Goal: Information Seeking & Learning: Learn about a topic

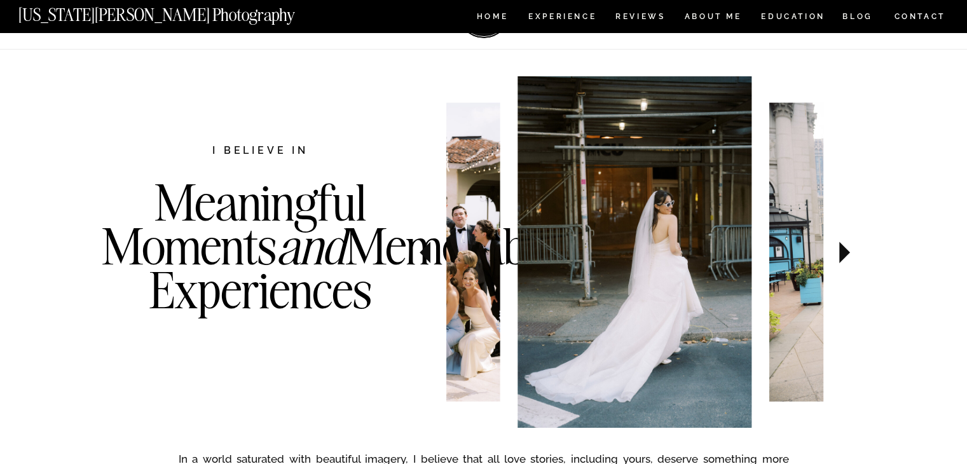
scroll to position [425, 0]
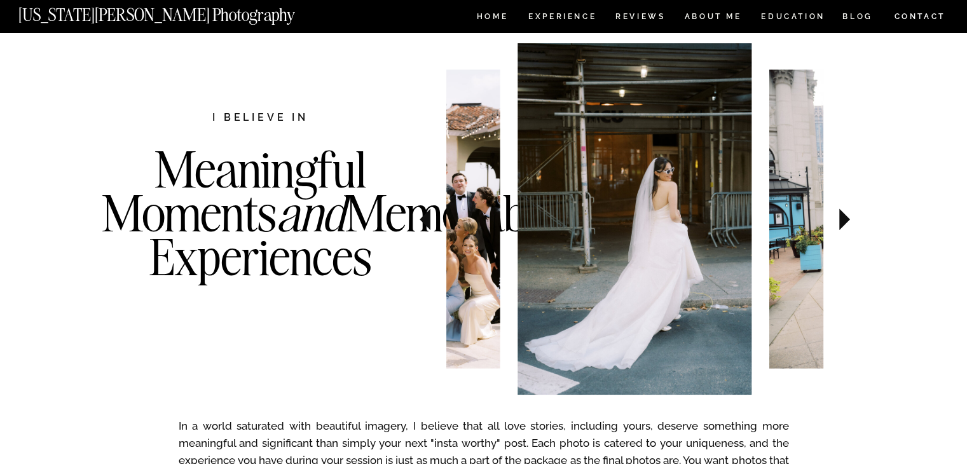
click at [847, 225] on icon at bounding box center [844, 219] width 43 height 45
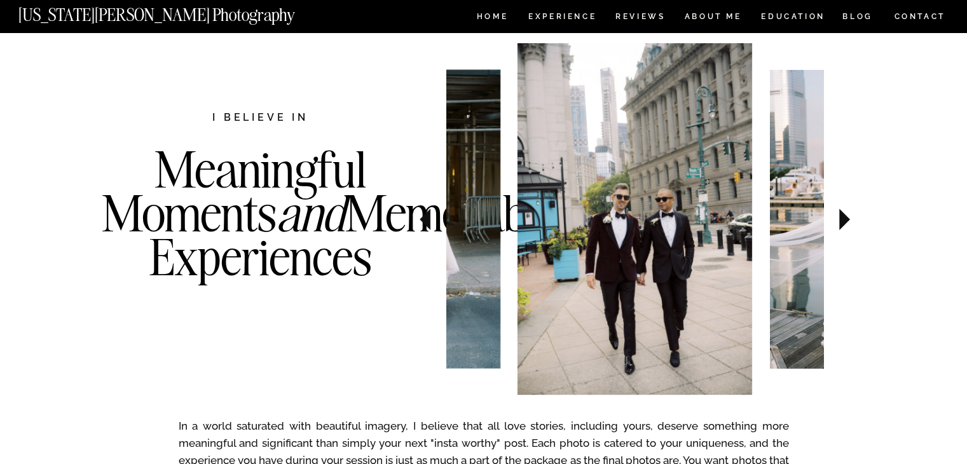
click at [847, 225] on icon at bounding box center [844, 219] width 43 height 45
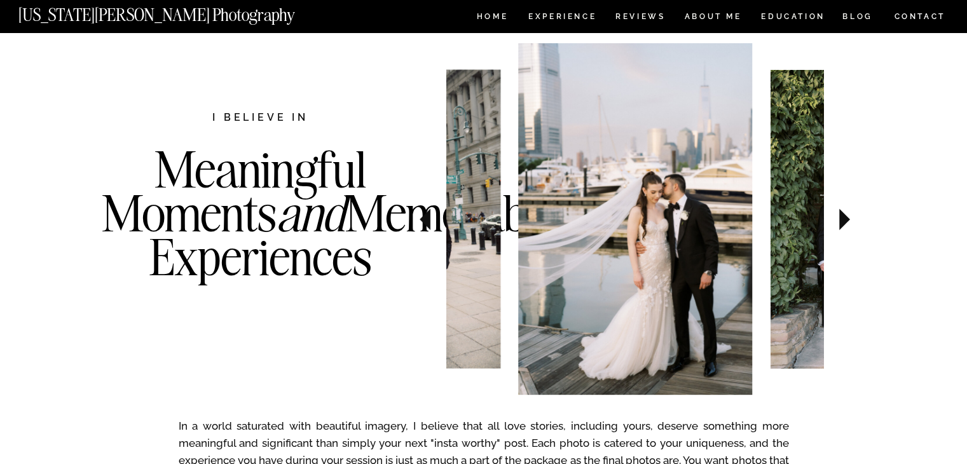
click at [847, 225] on icon at bounding box center [844, 219] width 43 height 45
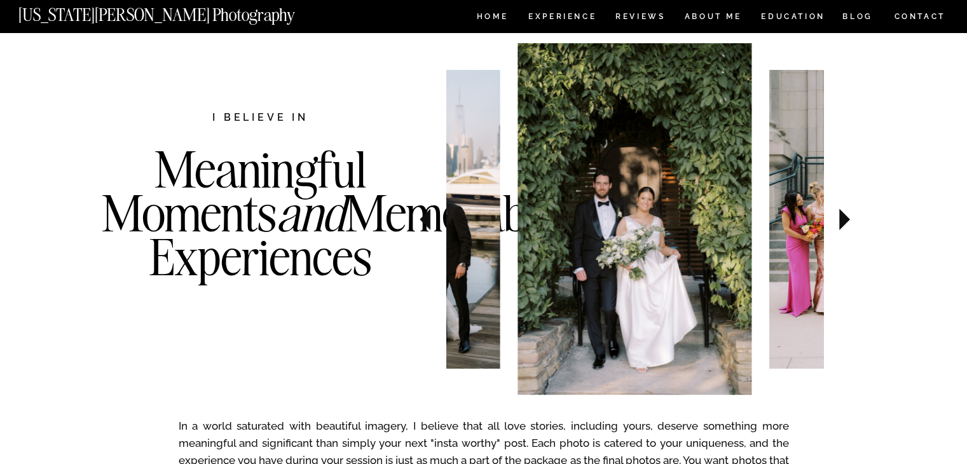
click at [847, 225] on icon at bounding box center [844, 219] width 43 height 45
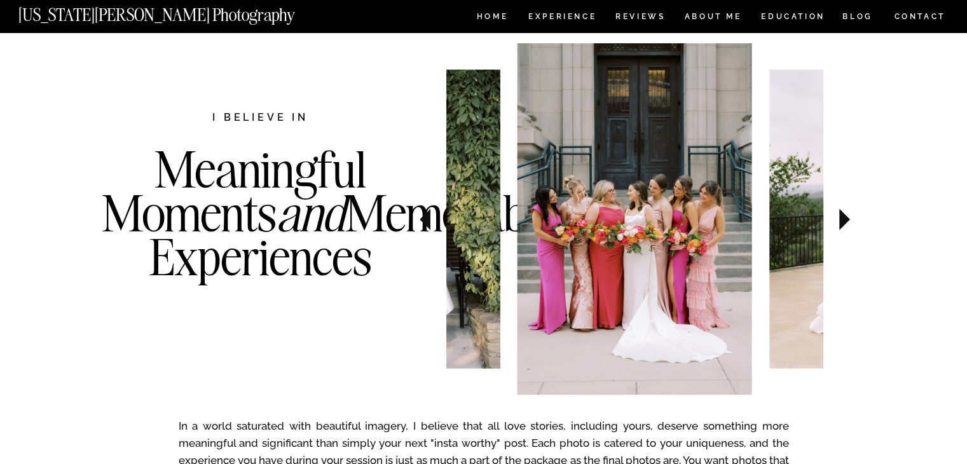
click at [847, 225] on icon at bounding box center [844, 219] width 43 height 45
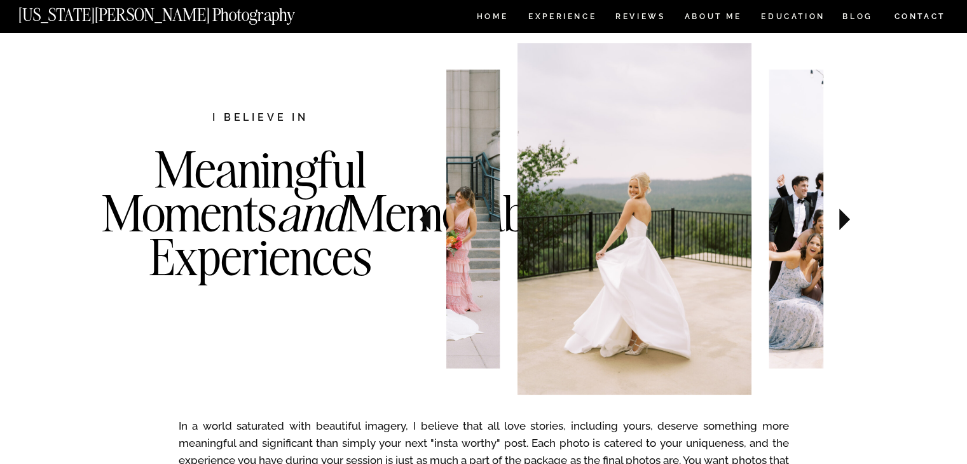
click at [847, 225] on icon at bounding box center [844, 219] width 43 height 45
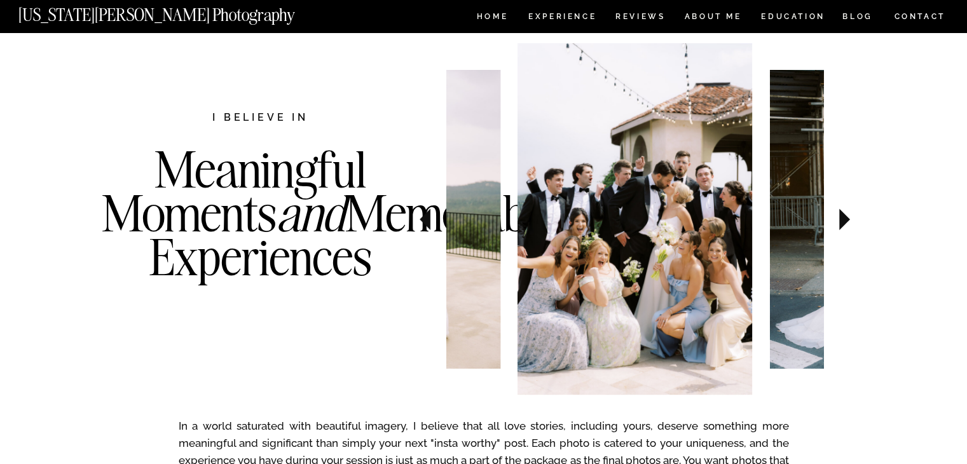
click at [847, 225] on icon at bounding box center [844, 219] width 43 height 45
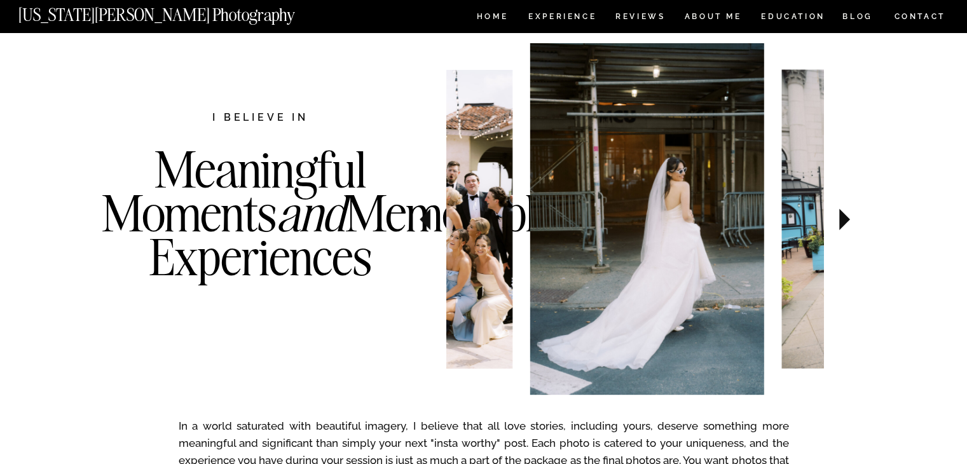
click at [847, 225] on icon at bounding box center [844, 219] width 43 height 45
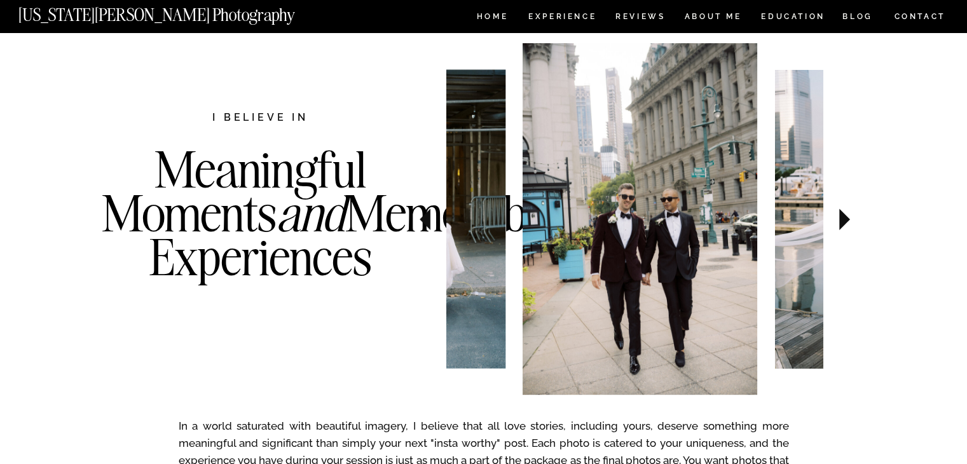
click at [847, 225] on icon at bounding box center [844, 219] width 43 height 45
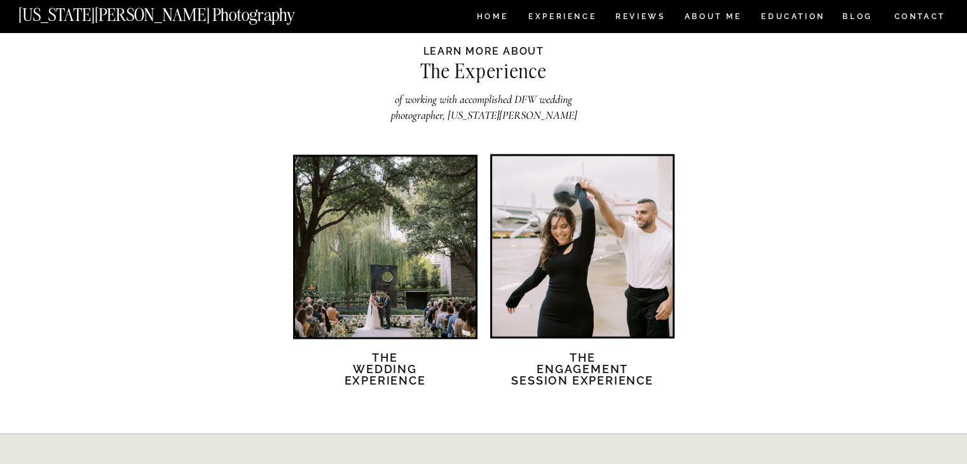
scroll to position [2120, 0]
click at [372, 249] on div at bounding box center [385, 247] width 181 height 181
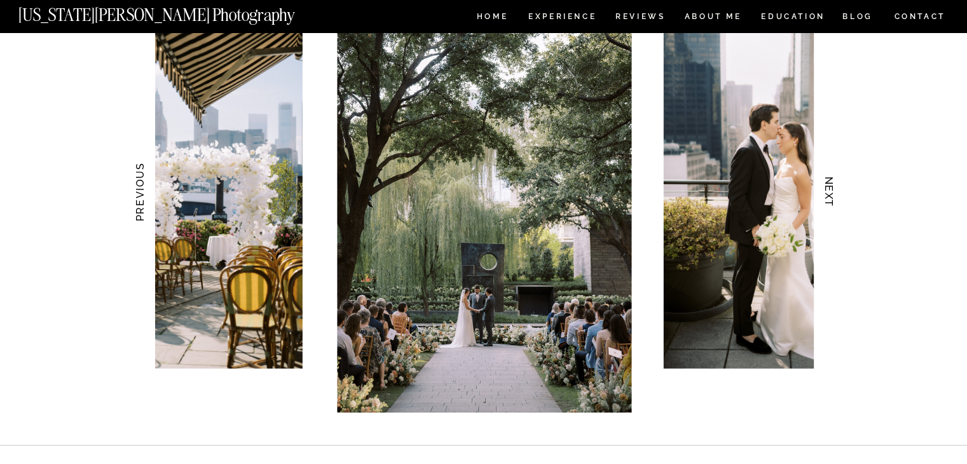
scroll to position [1172, 0]
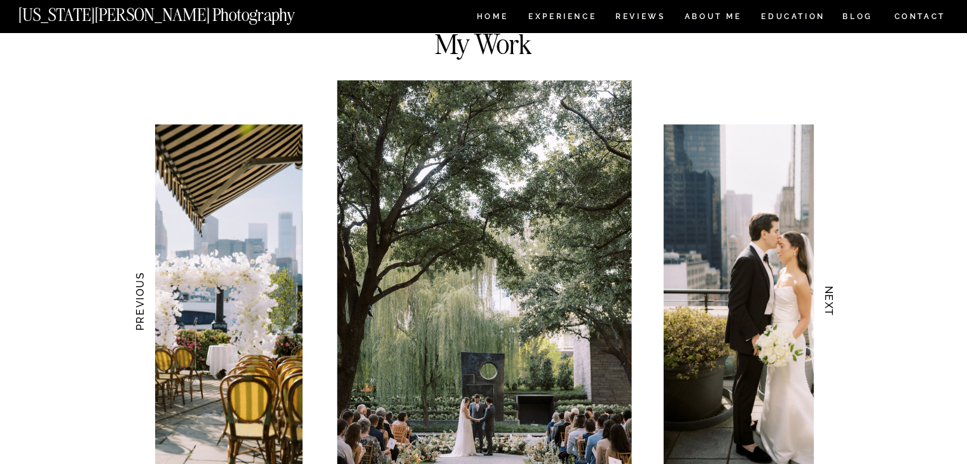
click at [689, 237] on img at bounding box center [782, 301] width 236 height 353
click at [824, 301] on h3 "NEXT" at bounding box center [828, 301] width 13 height 80
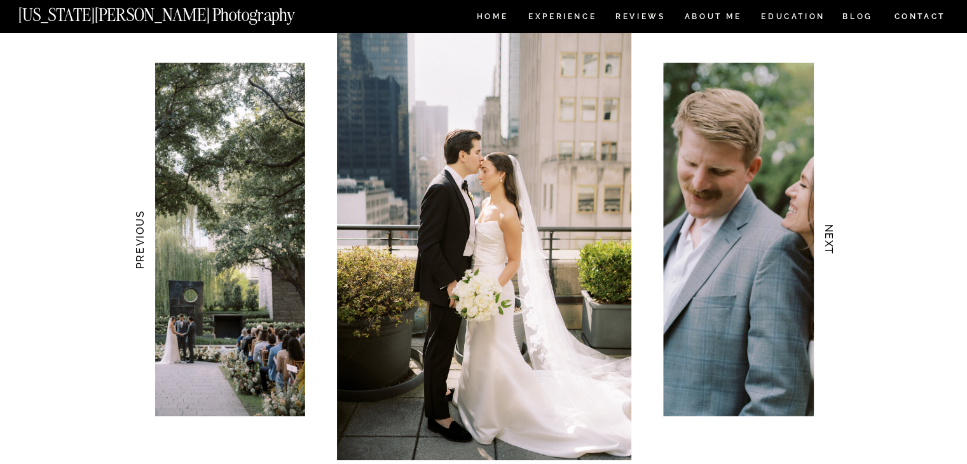
scroll to position [1235, 0]
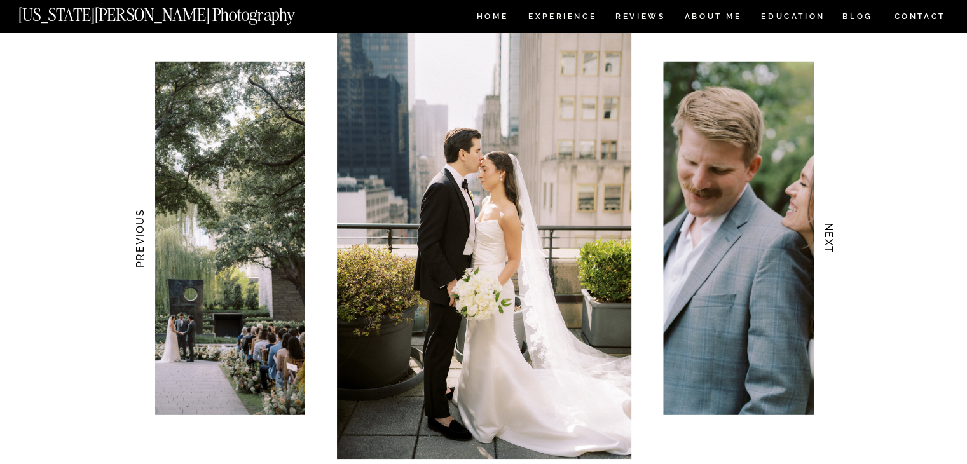
click at [830, 243] on h3 "NEXT" at bounding box center [828, 238] width 13 height 80
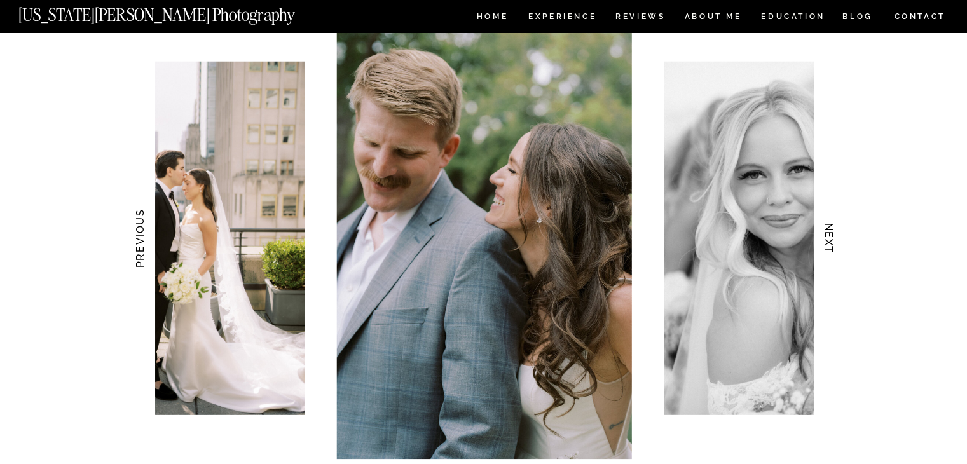
click at [830, 243] on h3 "NEXT" at bounding box center [828, 238] width 13 height 80
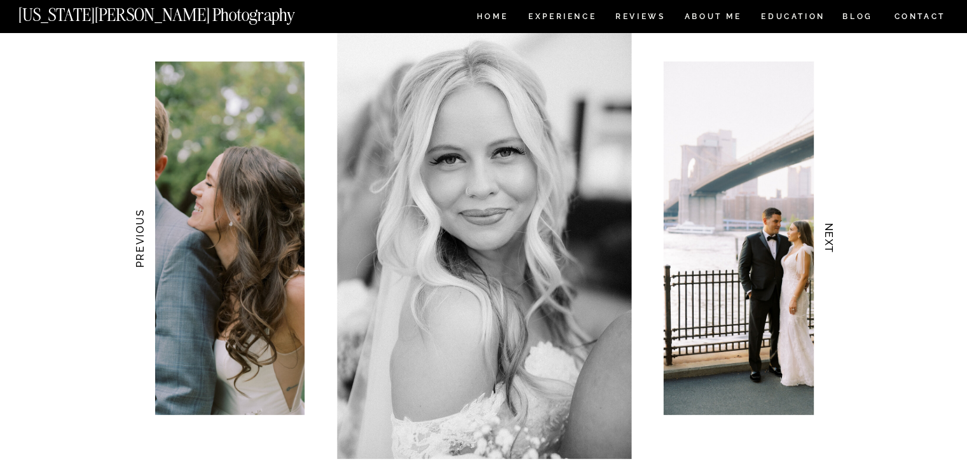
click at [830, 243] on h3 "NEXT" at bounding box center [828, 238] width 13 height 80
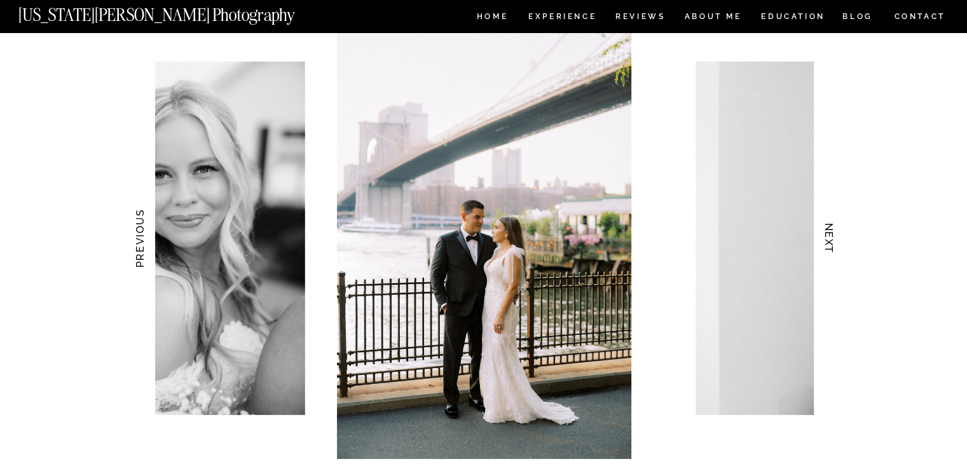
click at [830, 243] on h3 "NEXT" at bounding box center [828, 238] width 13 height 80
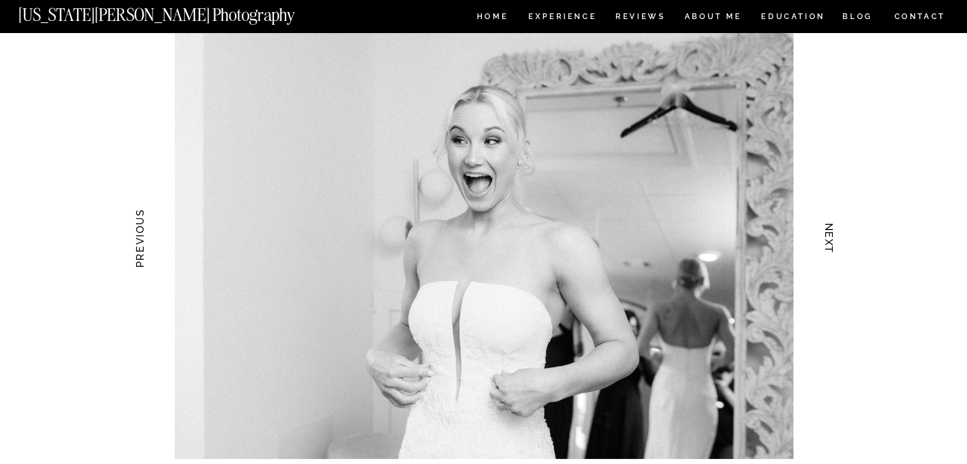
click at [830, 243] on h3 "NEXT" at bounding box center [828, 238] width 13 height 80
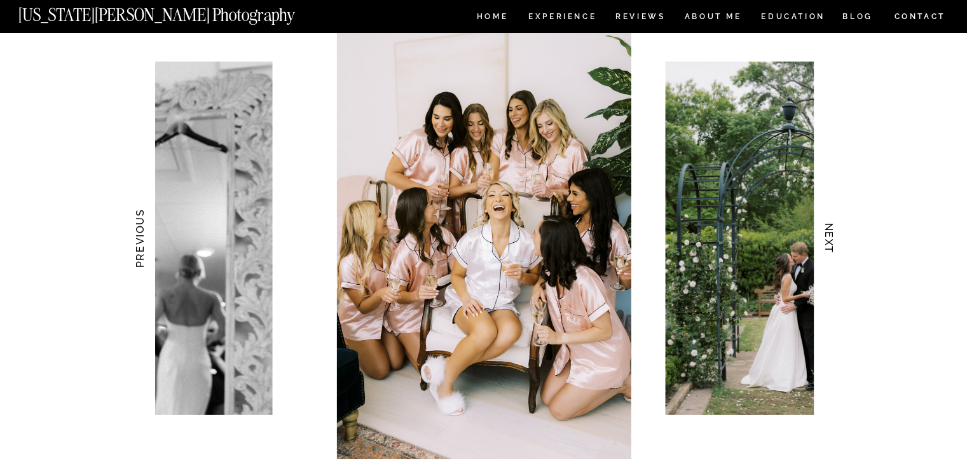
click at [830, 243] on h3 "NEXT" at bounding box center [828, 238] width 13 height 80
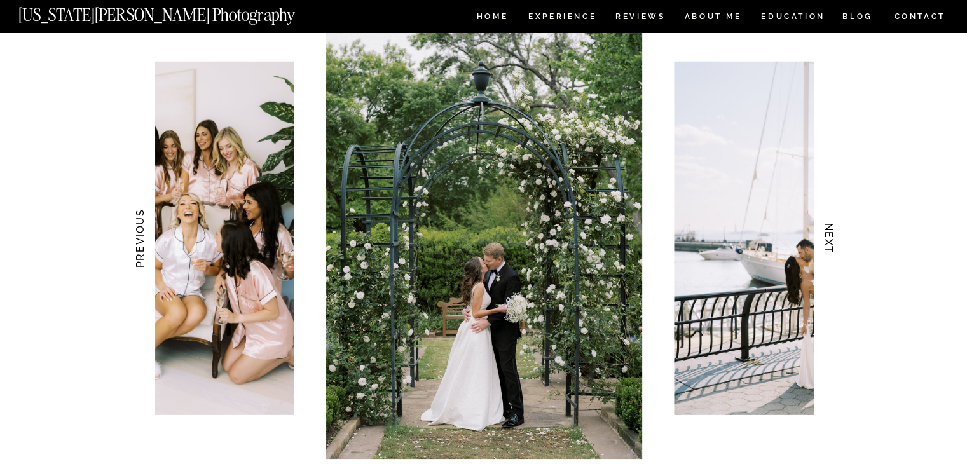
click at [830, 243] on h3 "NEXT" at bounding box center [828, 238] width 13 height 80
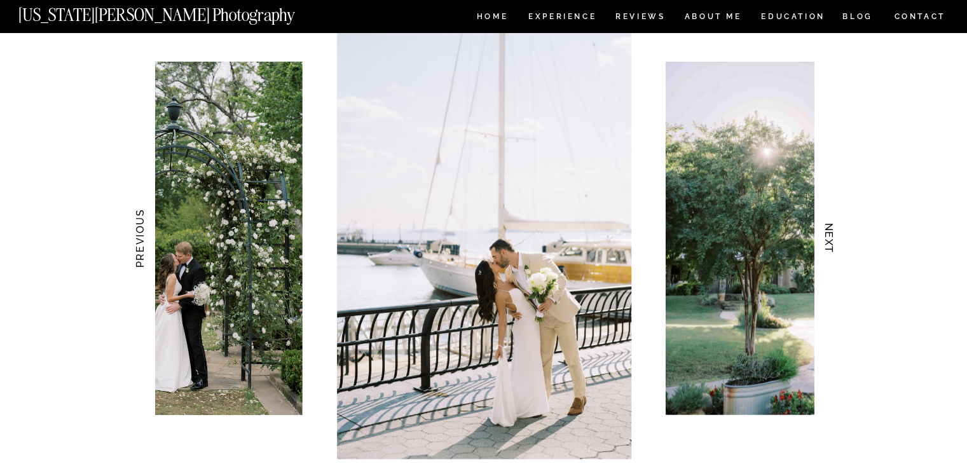
click at [830, 243] on h3 "NEXT" at bounding box center [828, 238] width 13 height 80
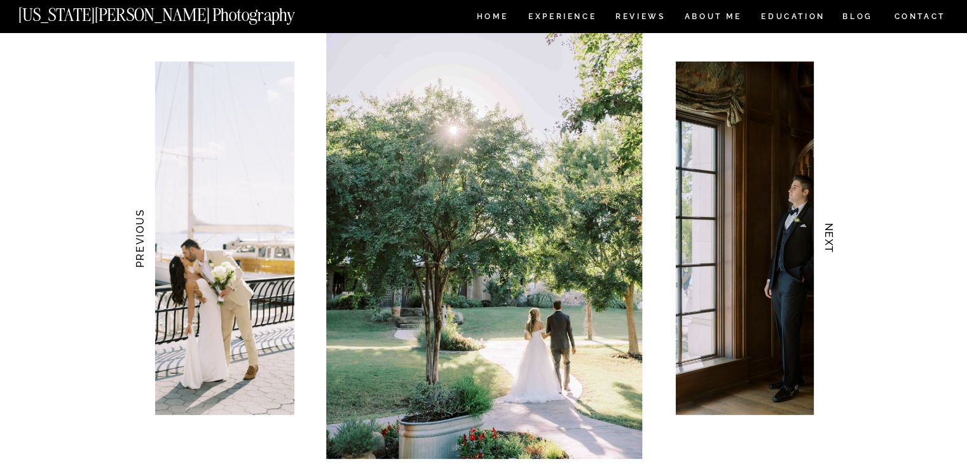
click at [830, 243] on h3 "NEXT" at bounding box center [828, 238] width 13 height 80
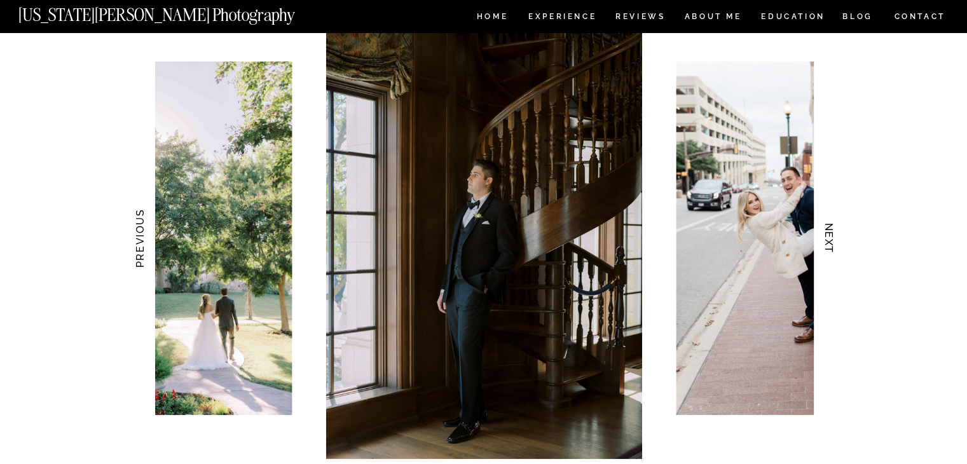
click at [830, 243] on h3 "NEXT" at bounding box center [828, 238] width 13 height 80
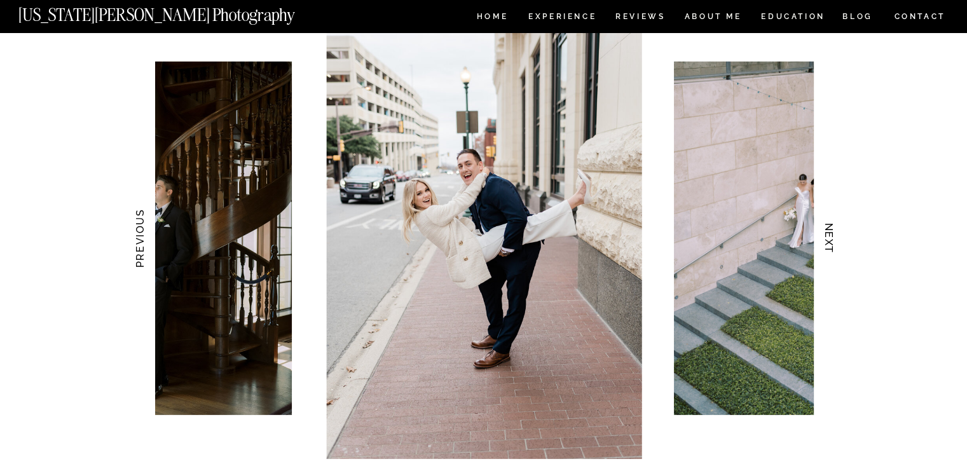
click at [830, 243] on h3 "NEXT" at bounding box center [828, 238] width 13 height 80
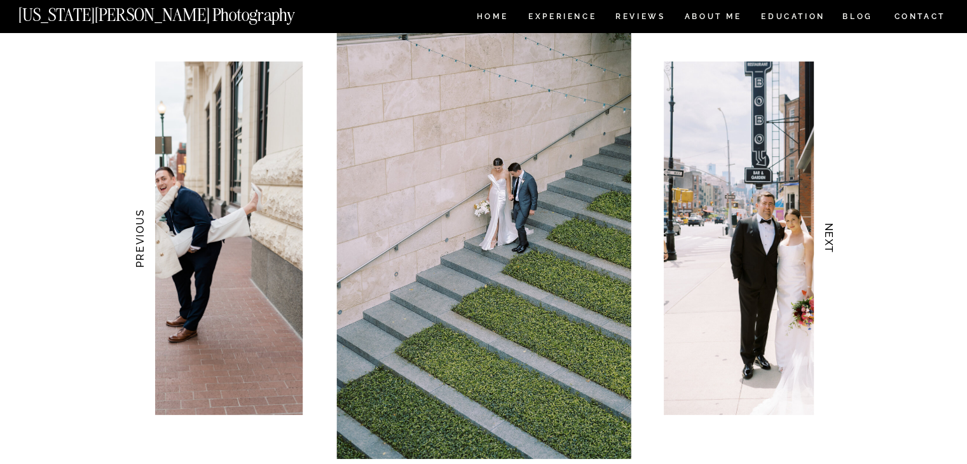
click at [830, 243] on h3 "NEXT" at bounding box center [828, 238] width 13 height 80
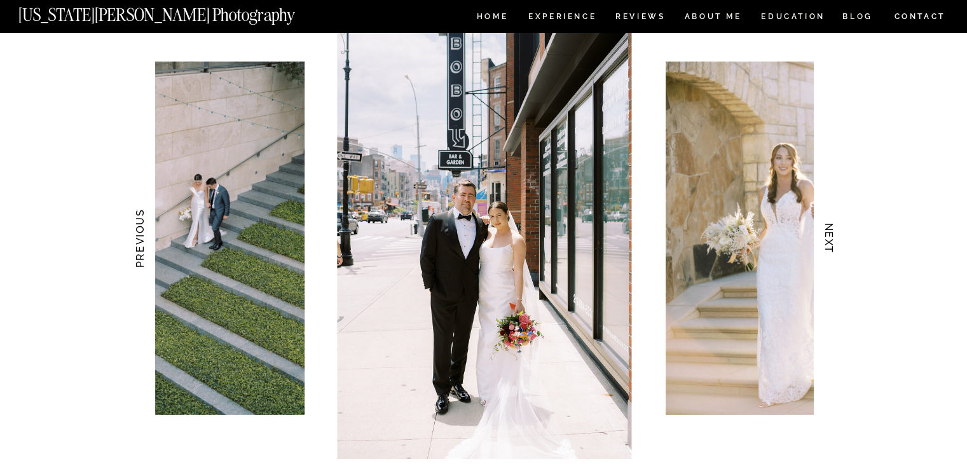
click at [830, 243] on h3 "NEXT" at bounding box center [828, 238] width 13 height 80
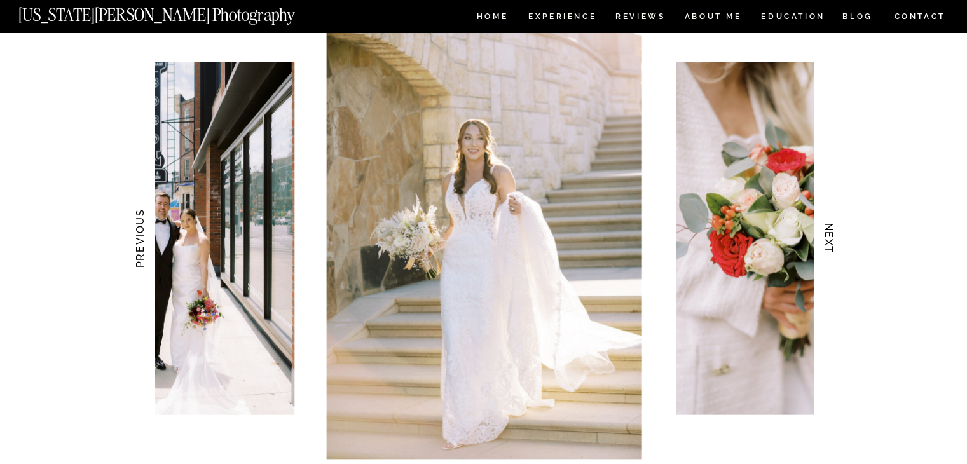
click at [830, 243] on h3 "NEXT" at bounding box center [828, 238] width 13 height 80
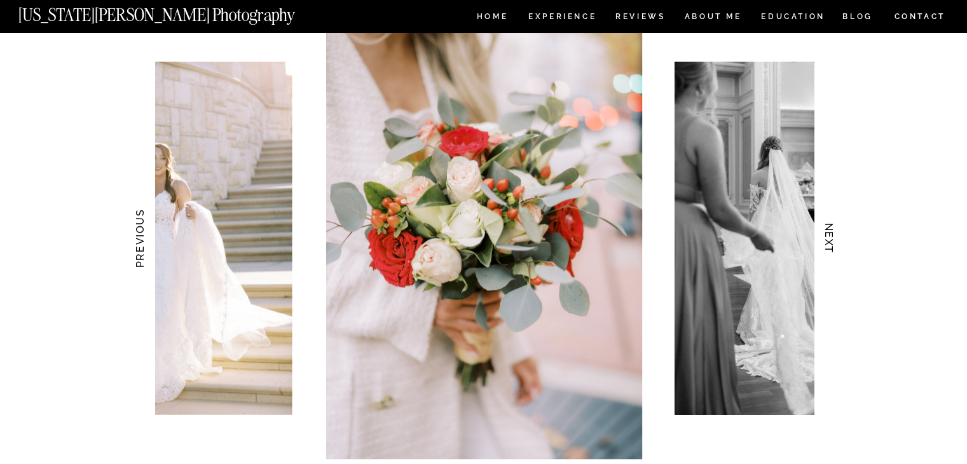
click at [830, 243] on h3 "NEXT" at bounding box center [828, 238] width 13 height 80
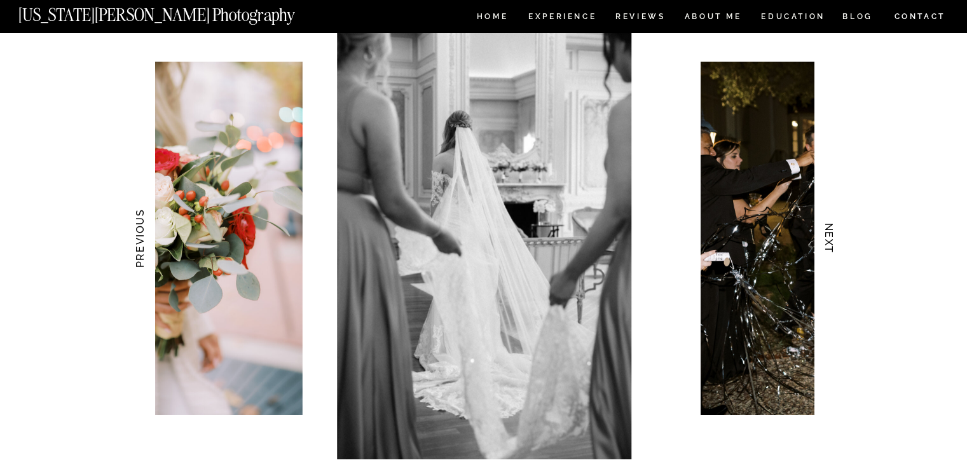
click at [830, 243] on h3 "NEXT" at bounding box center [828, 238] width 13 height 80
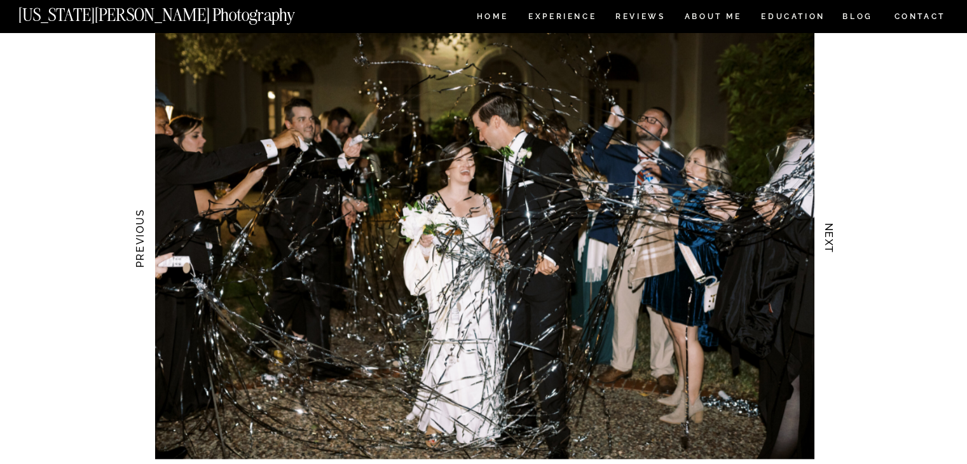
click at [830, 243] on h3 "NEXT" at bounding box center [828, 238] width 13 height 80
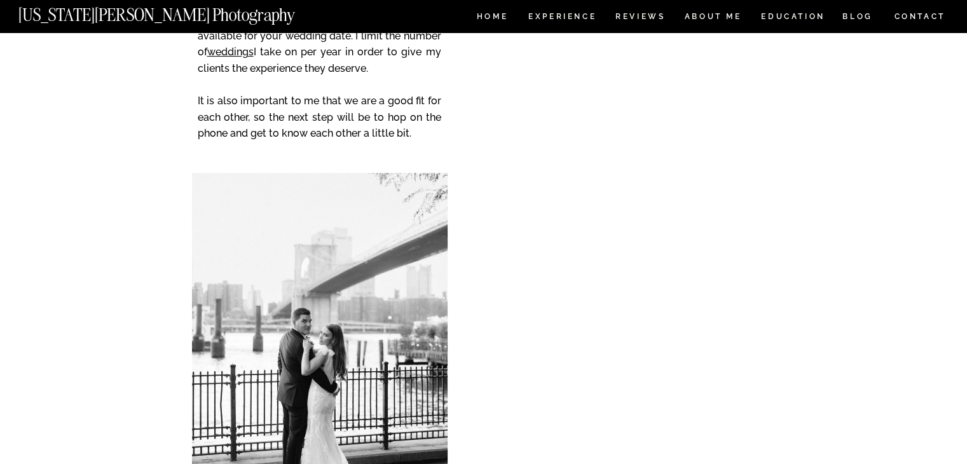
scroll to position [5191, 0]
